Goal: Check status: Check status

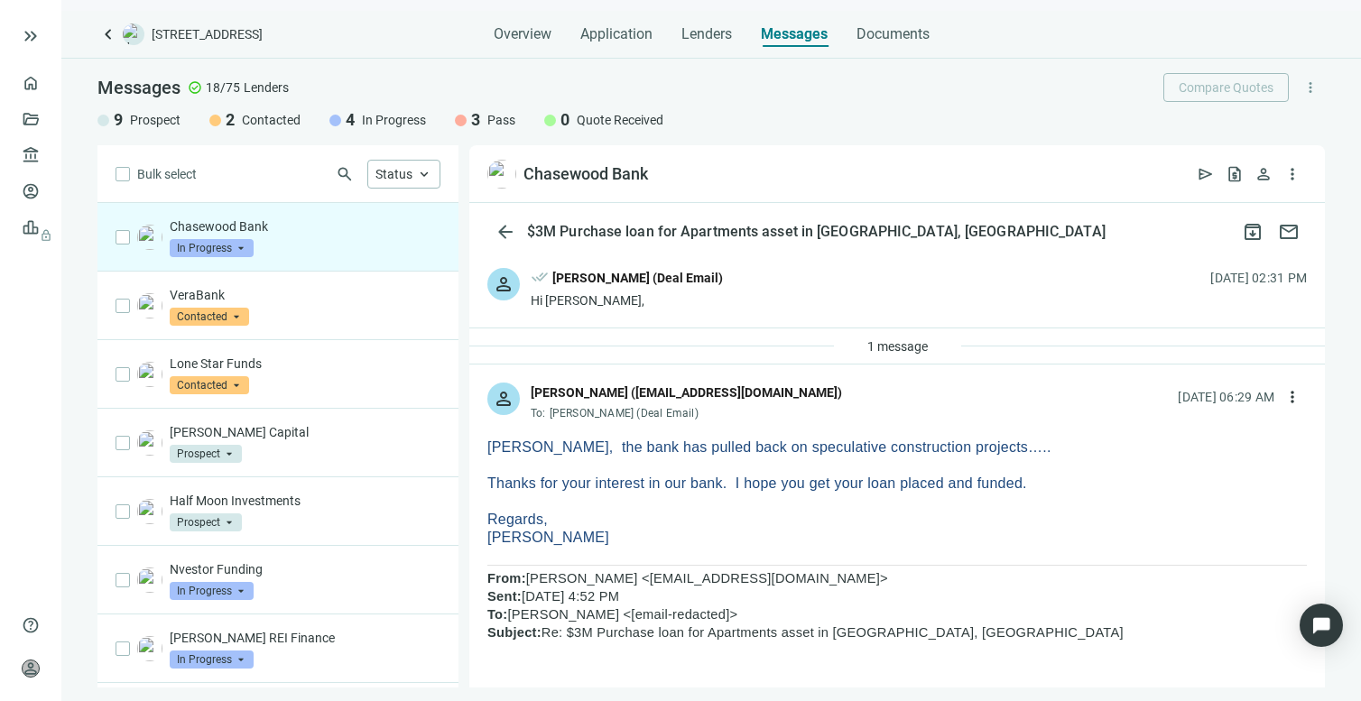
click at [238, 250] on span "In Progress" at bounding box center [212, 248] width 84 height 18
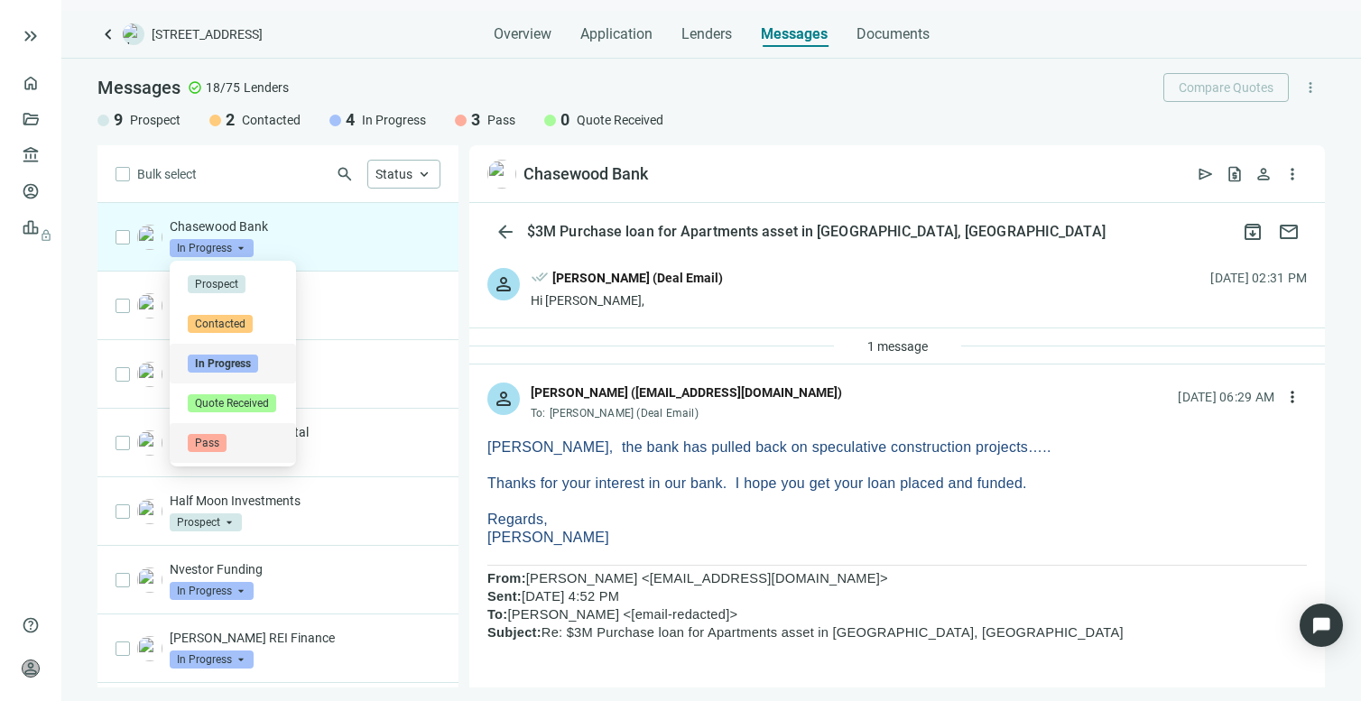
click at [211, 442] on span "Pass" at bounding box center [207, 443] width 39 height 18
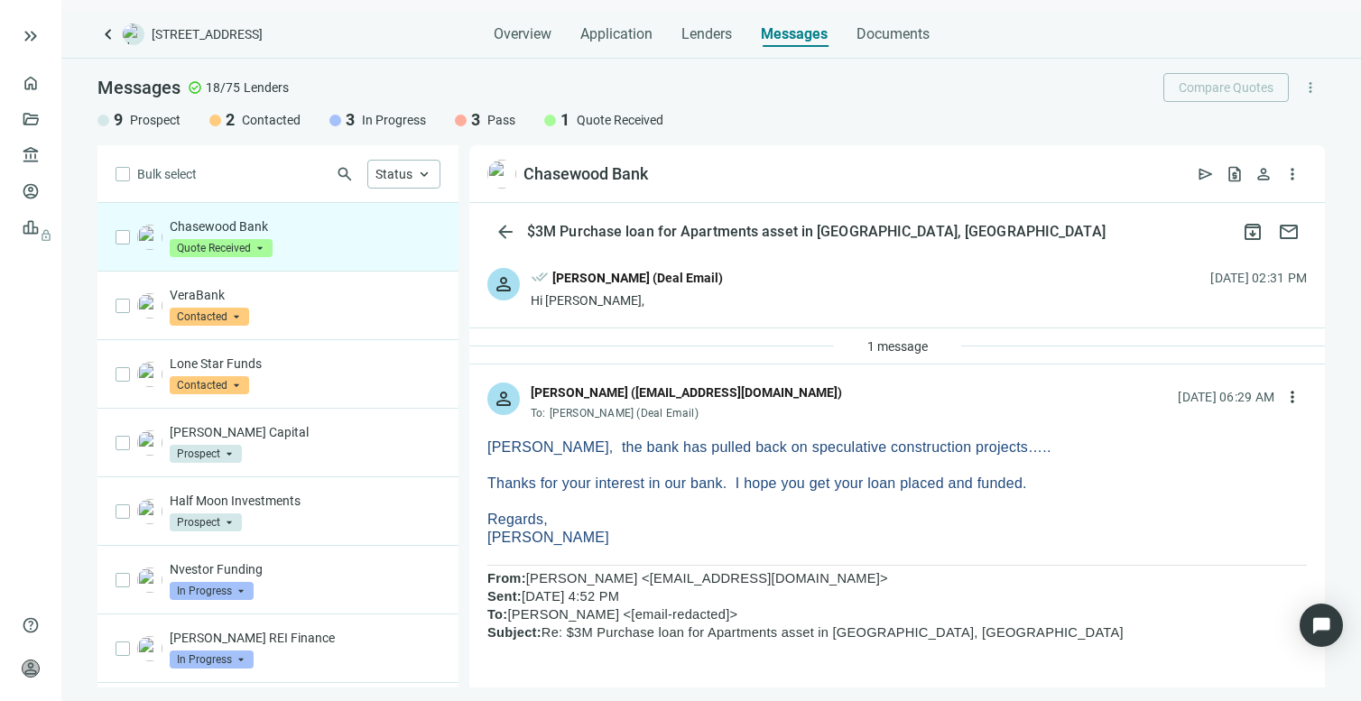
click at [606, 124] on span "Quote Received" at bounding box center [620, 120] width 87 height 18
click at [289, 223] on p "Chasewood Bank" at bounding box center [305, 227] width 271 height 18
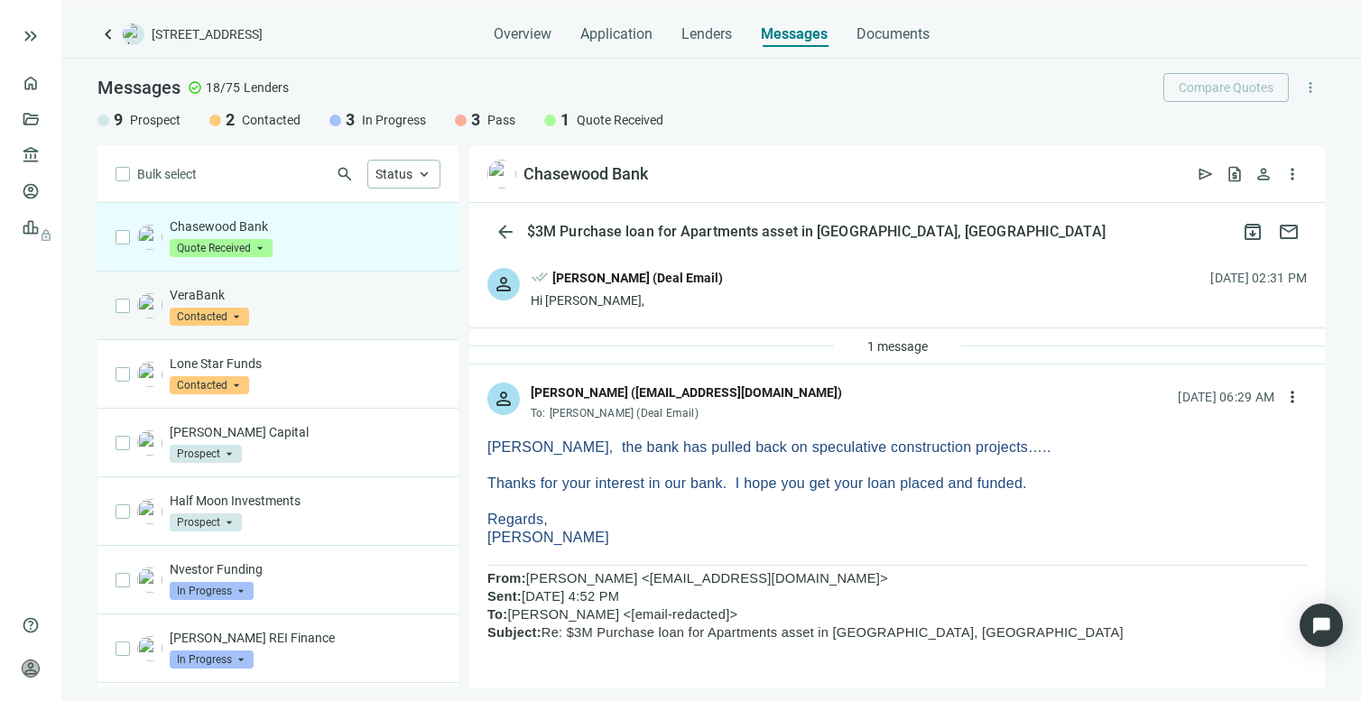
click at [264, 302] on p "VeraBank" at bounding box center [305, 295] width 271 height 18
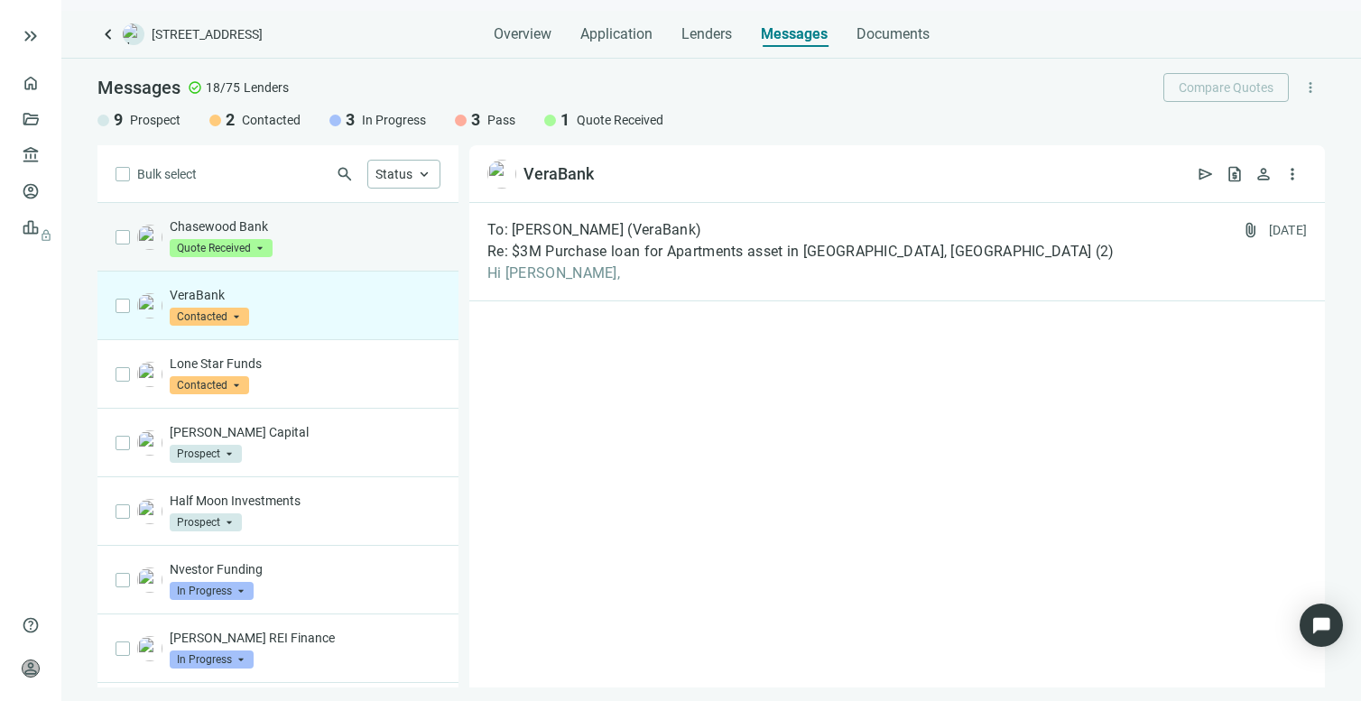
click at [230, 227] on p "Chasewood Bank" at bounding box center [305, 227] width 271 height 18
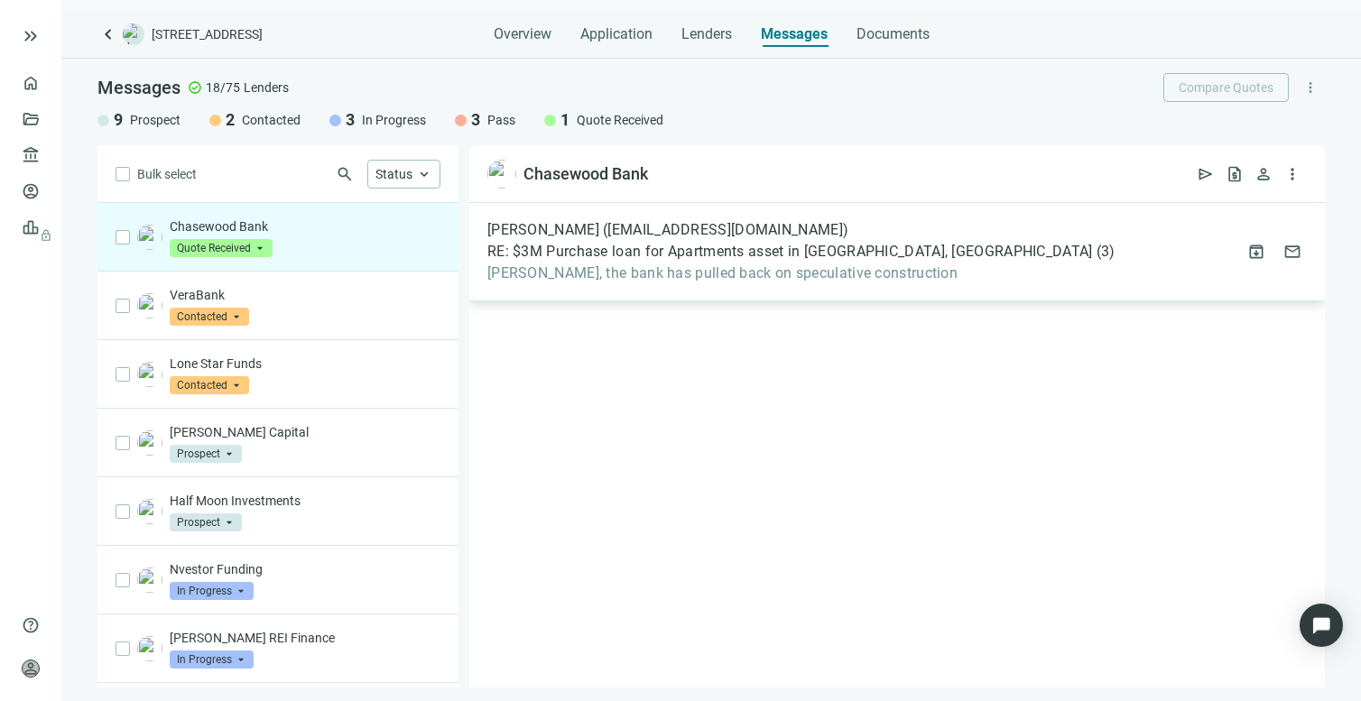
click at [695, 271] on span "[PERSON_NAME], the bank has pulled back on speculative construction" at bounding box center [801, 273] width 628 height 18
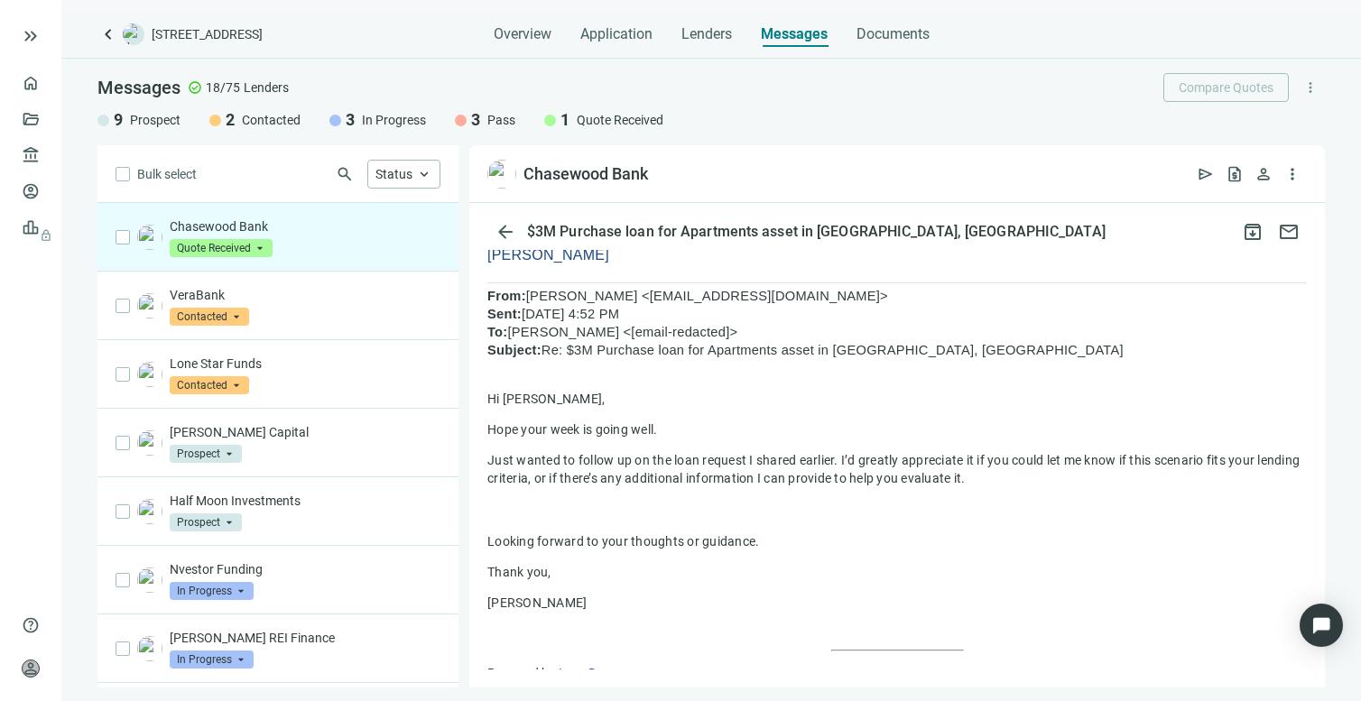
scroll to position [293, 0]
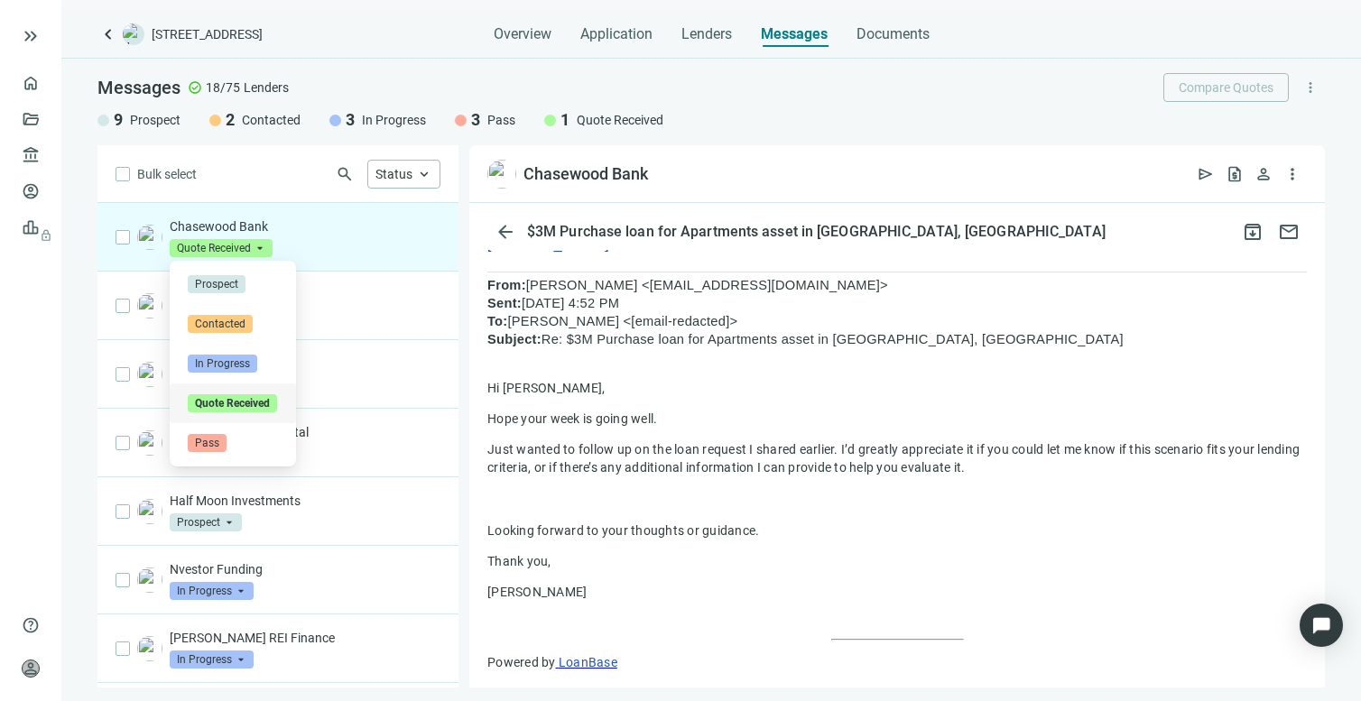
click at [235, 249] on span "Quote Received" at bounding box center [221, 248] width 103 height 18
click at [218, 443] on span "Pass" at bounding box center [207, 443] width 39 height 18
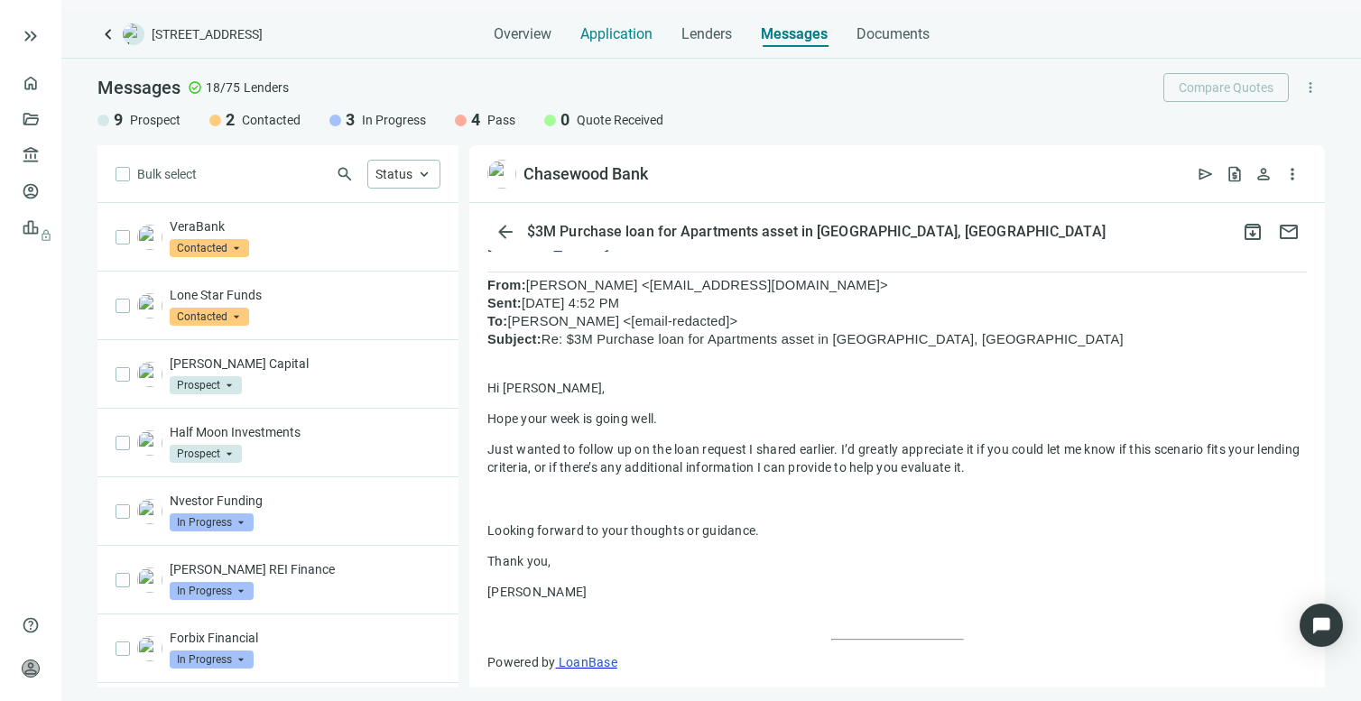
click at [600, 35] on span "Application" at bounding box center [616, 34] width 72 height 18
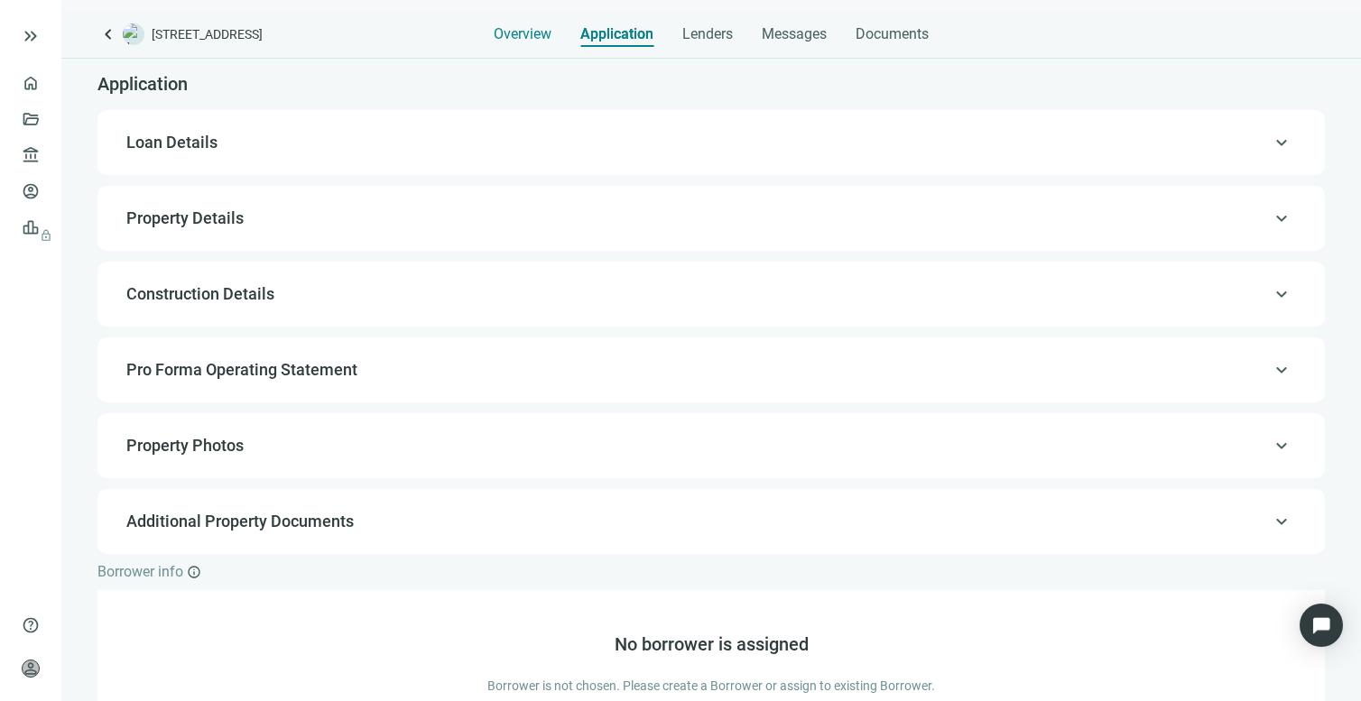
click at [526, 34] on span "Overview" at bounding box center [523, 34] width 58 height 18
